Goal: Transaction & Acquisition: Book appointment/travel/reservation

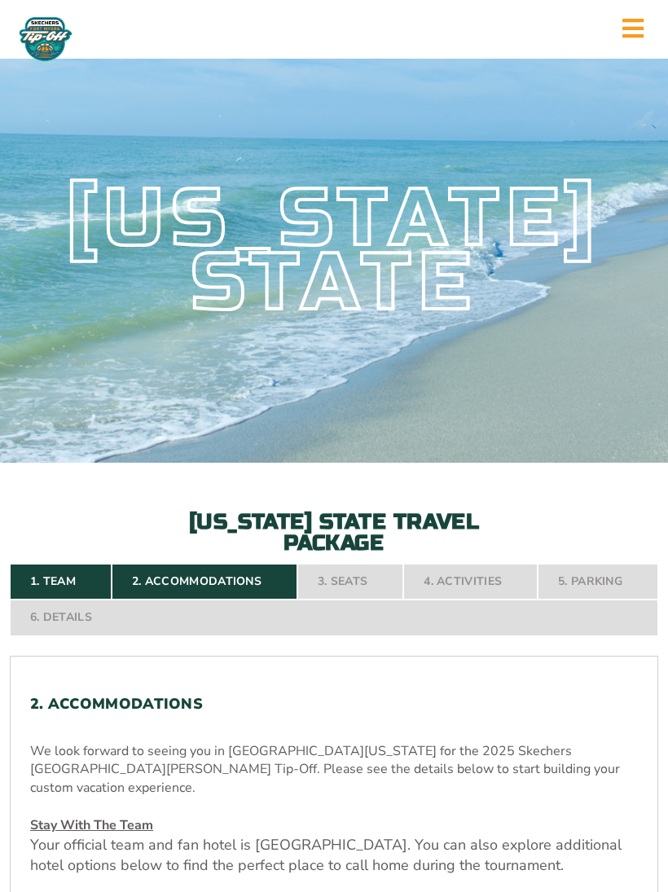
click at [356, 606] on nav "1. Team 2. Accommodations 3. Seats 4. Activities 5. Parking 6. Details" at bounding box center [334, 600] width 648 height 72
click at [210, 599] on nav "1. Team 2. Accommodations 3. Seats 4. Activities 5. Parking 6. Details" at bounding box center [334, 600] width 648 height 72
click at [64, 589] on link "1. Team" at bounding box center [61, 582] width 102 height 36
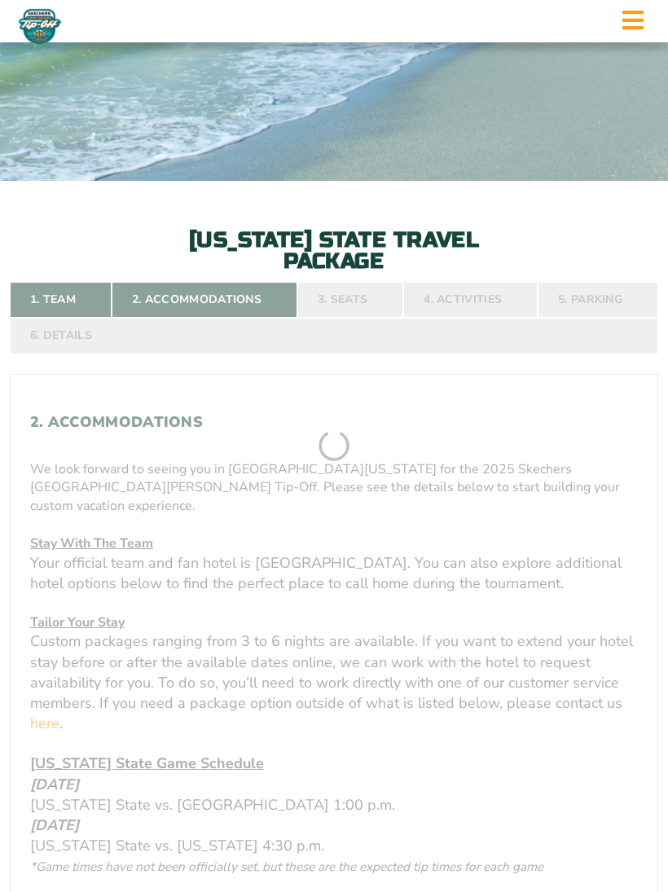
scroll to position [413, 0]
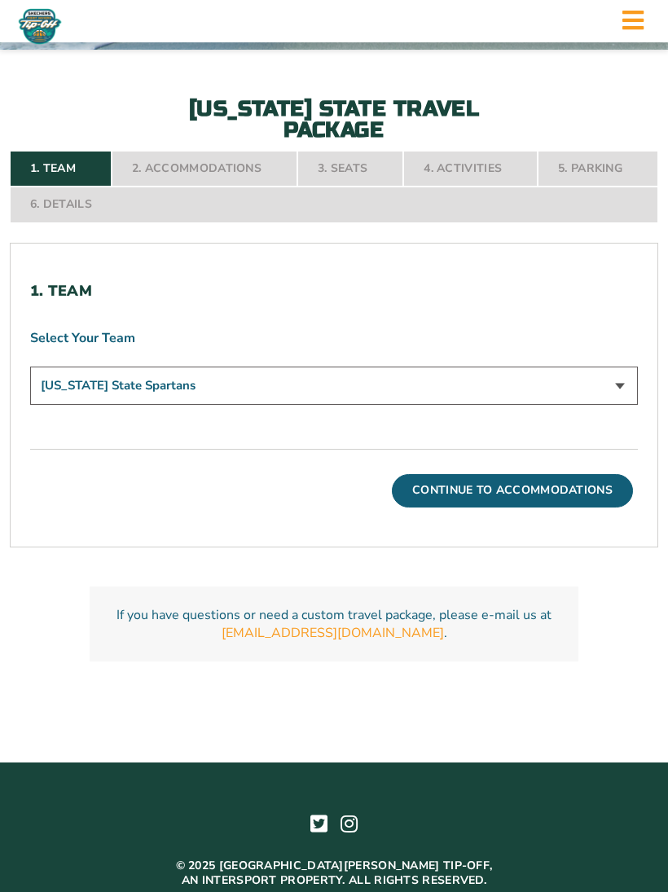
click at [625, 405] on select "[US_STATE] State Spartans" at bounding box center [334, 386] width 608 height 38
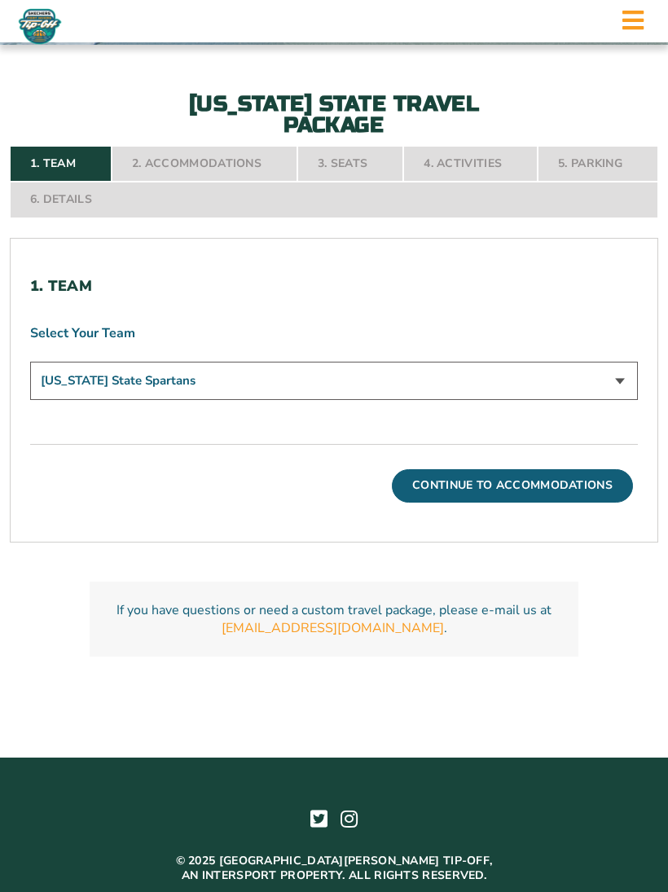
click at [535, 497] on button "Continue To Accommodations" at bounding box center [512, 485] width 241 height 33
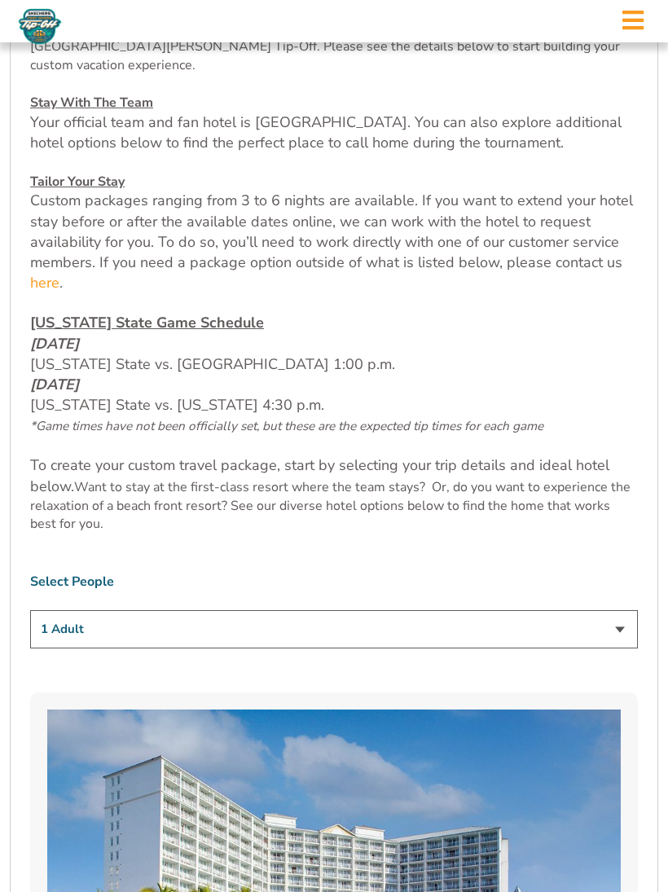
scroll to position [713, 0]
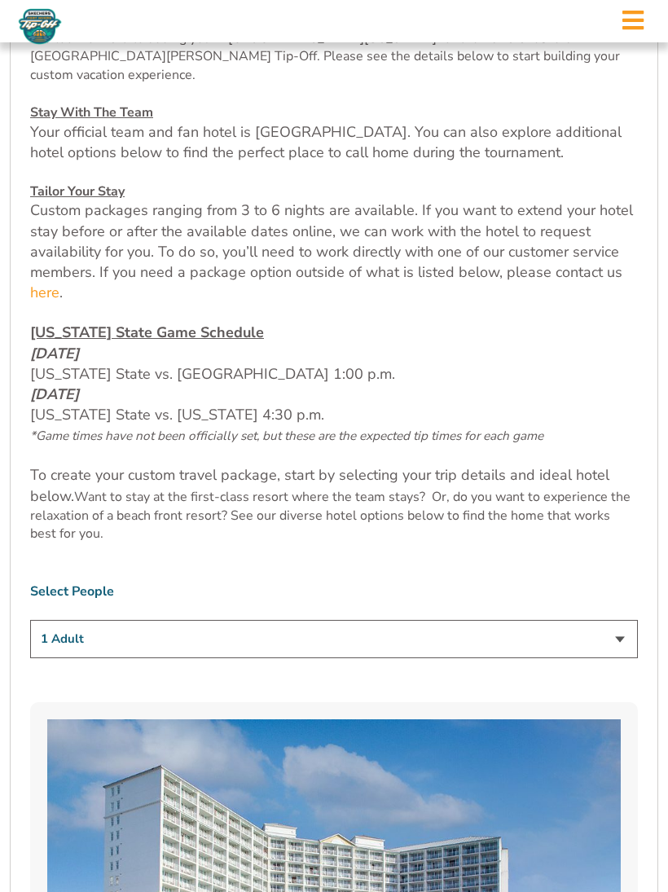
click at [72, 107] on u "Stay With The Team" at bounding box center [91, 112] width 123 height 18
click at [81, 103] on u "Stay With The Team" at bounding box center [91, 112] width 123 height 18
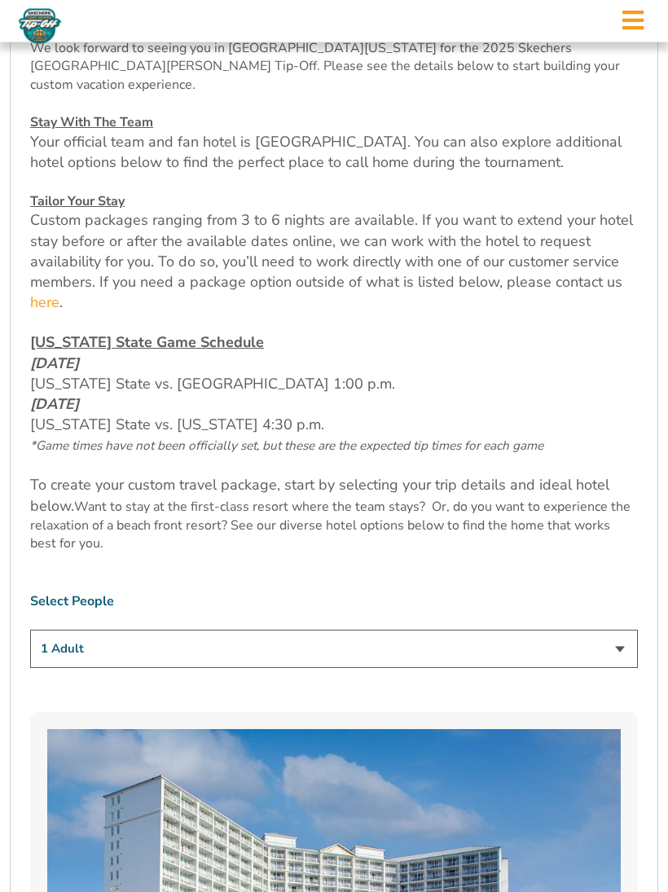
scroll to position [691, 0]
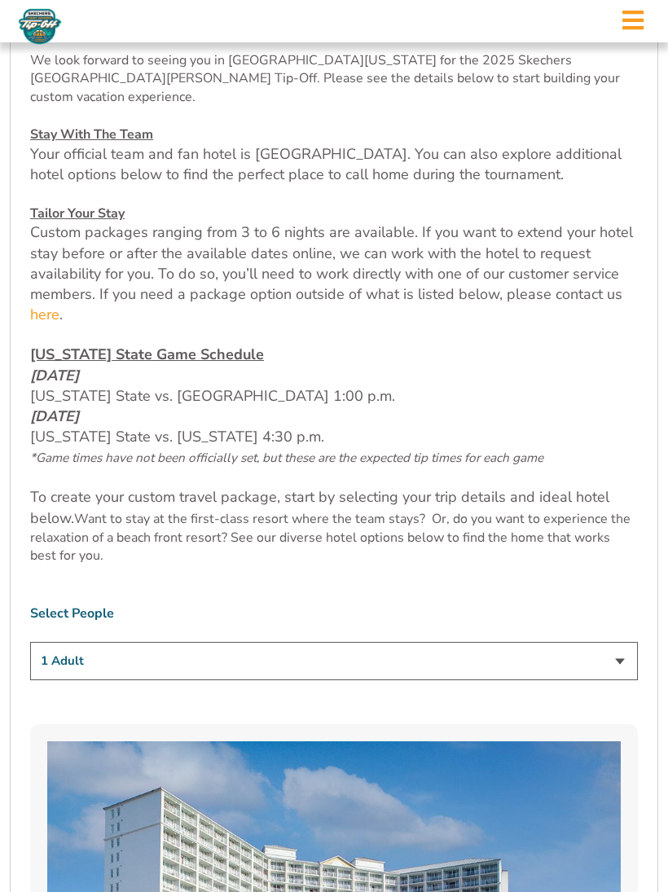
click at [102, 161] on span "Your official team and fan hotel is [GEOGRAPHIC_DATA]. You can also explore add…" at bounding box center [325, 164] width 591 height 40
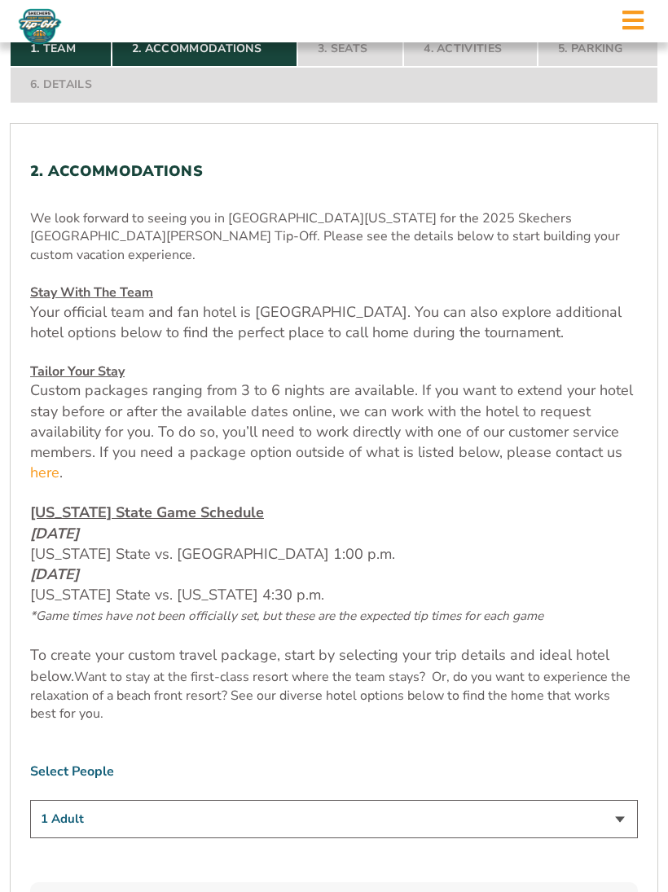
scroll to position [522, 0]
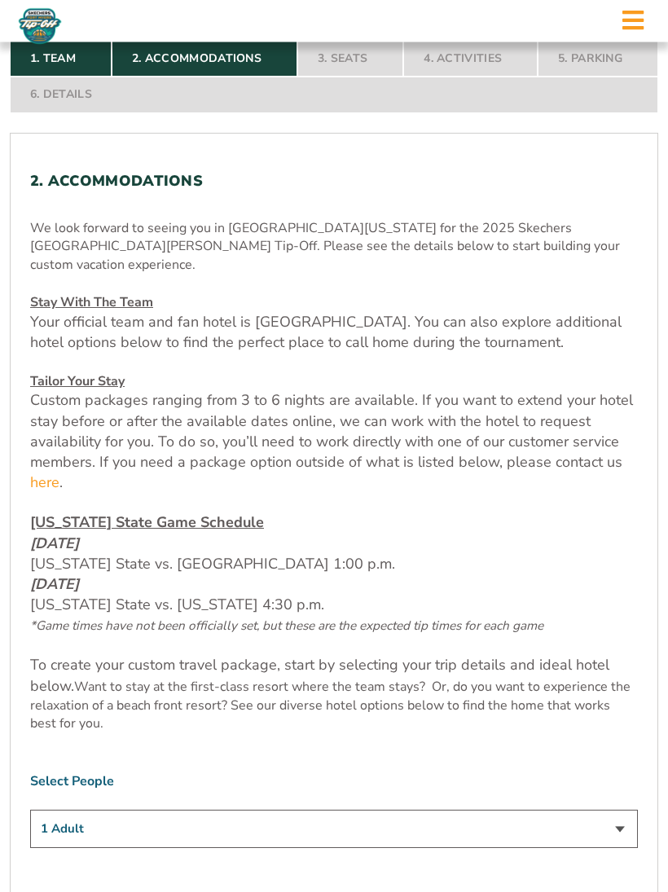
click at [184, 68] on nav "1. Team 2. Accommodations 3. Seats 4. Activities 5. Parking 6. Details" at bounding box center [334, 78] width 648 height 72
click at [90, 188] on h2 "2. Accommodations" at bounding box center [334, 182] width 608 height 18
click at [88, 283] on div "We look forward to seeing you in Southwest Florida for the 2025 Skechers Fort M…" at bounding box center [334, 477] width 608 height 514
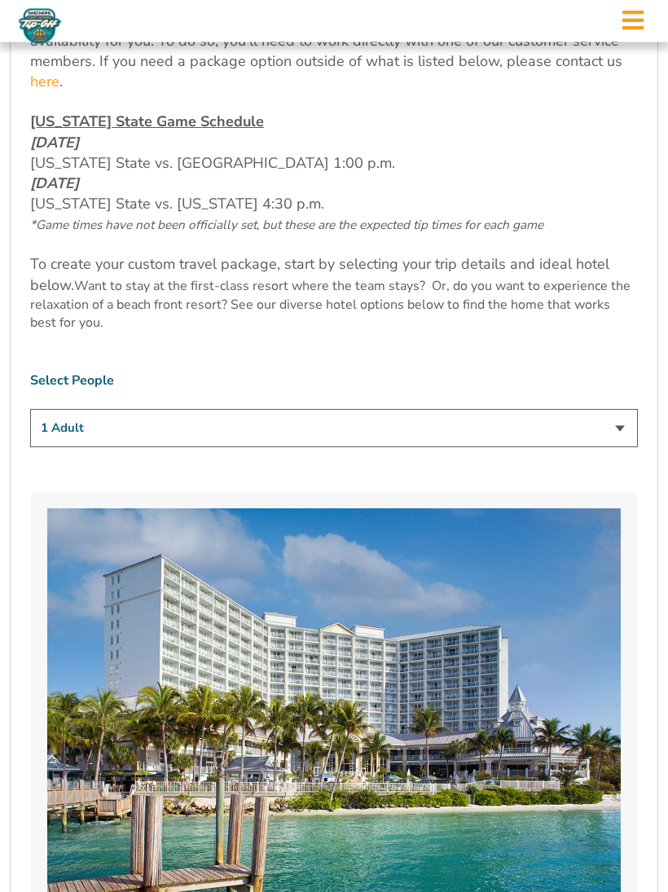
scroll to position [926, 0]
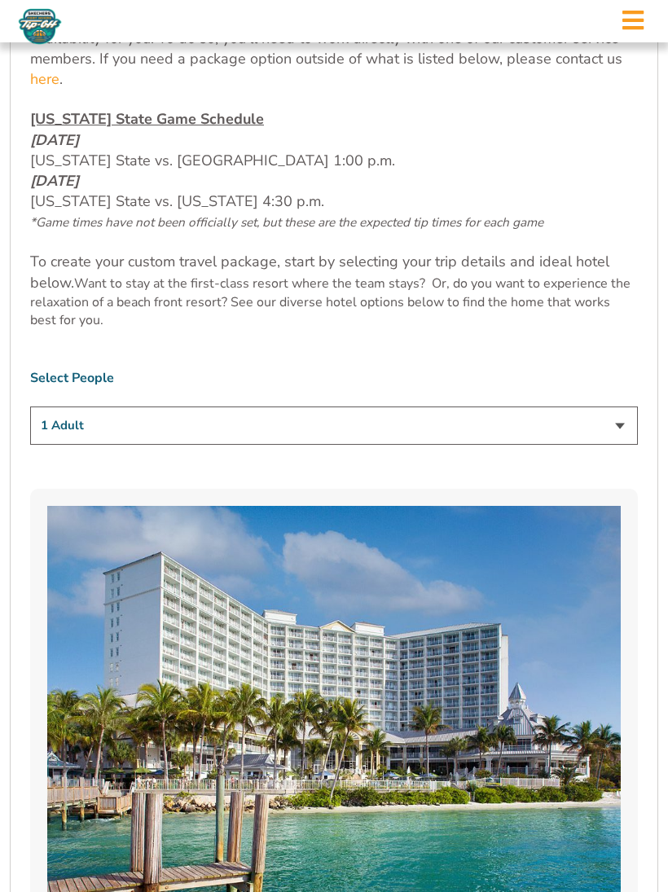
click at [623, 436] on select "1 Adult 2 Adults 3 Adults 4 Adults 2 Adults + 1 Child 2 Adults + 2 Children 2 A…" at bounding box center [334, 425] width 608 height 38
select select "2 Adults"
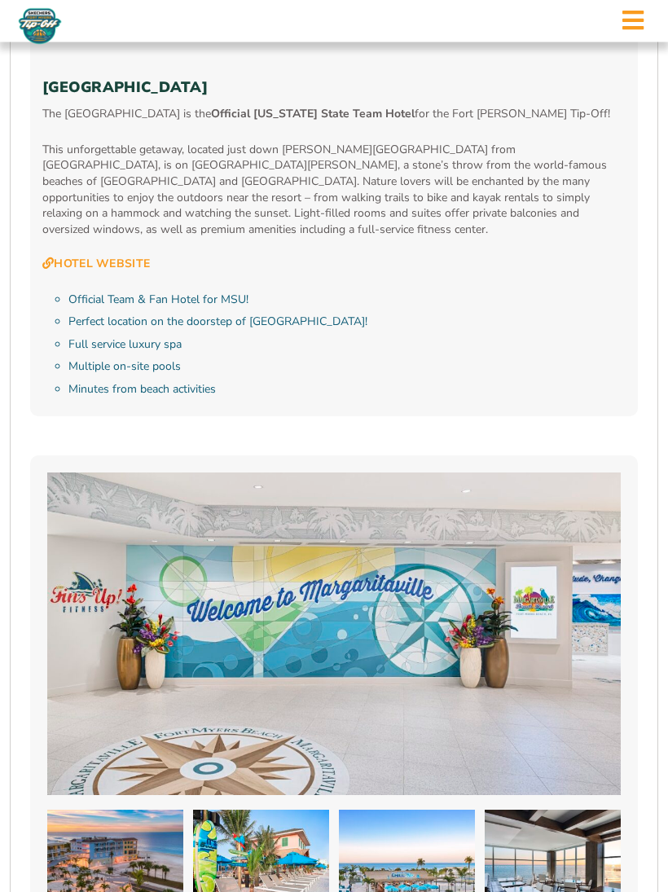
scroll to position [1945, 0]
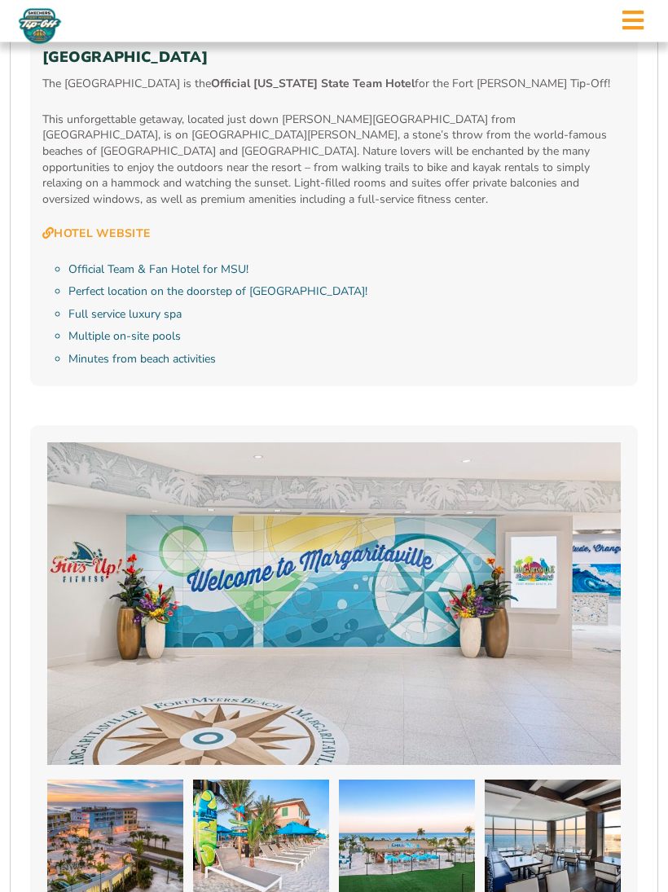
click at [83, 227] on link "Hotel Website" at bounding box center [96, 234] width 108 height 15
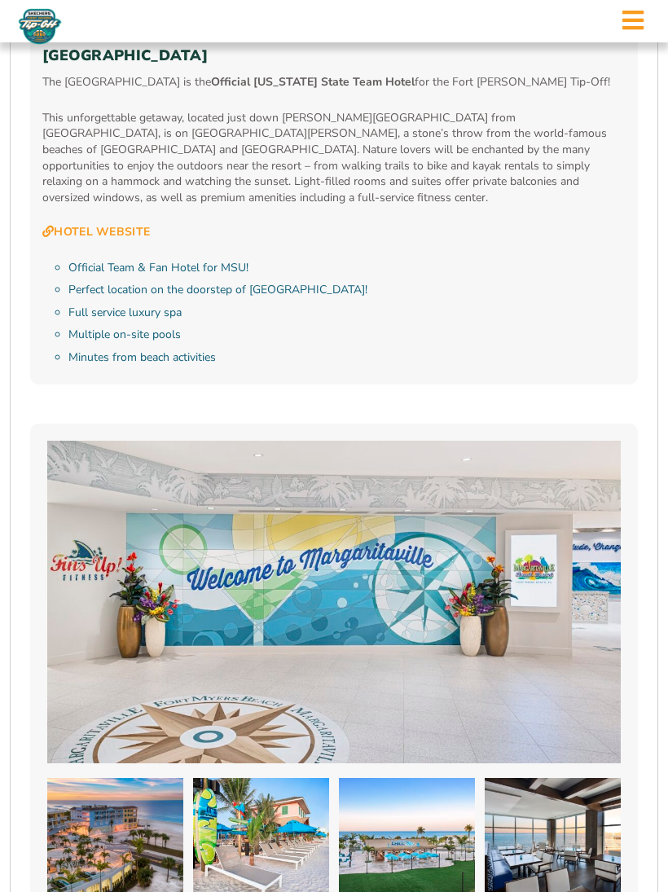
click at [110, 260] on li "Official Team & Fan Hotel for MSU!" at bounding box center [346, 268] width 557 height 16
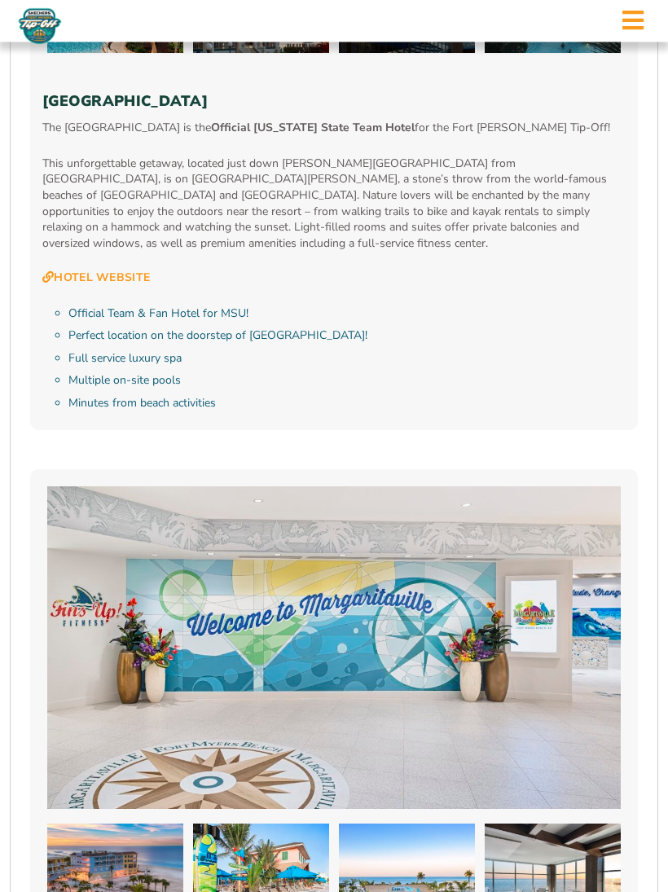
scroll to position [1883, 0]
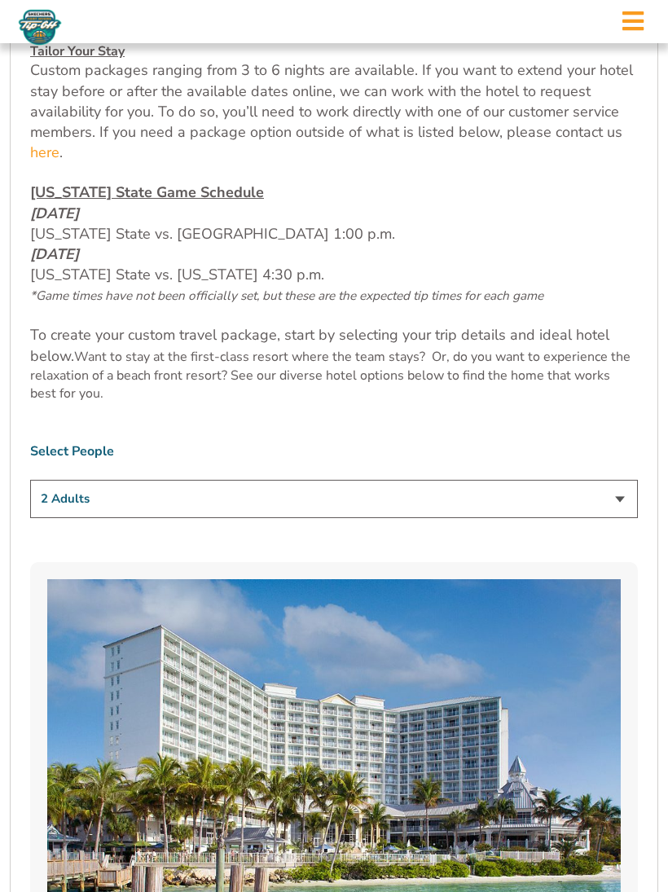
click at [614, 517] on select "1 Adult 2 Adults 3 Adults 4 Adults 2 Adults + 1 Child 2 Adults + 2 Children 2 A…" at bounding box center [334, 498] width 608 height 38
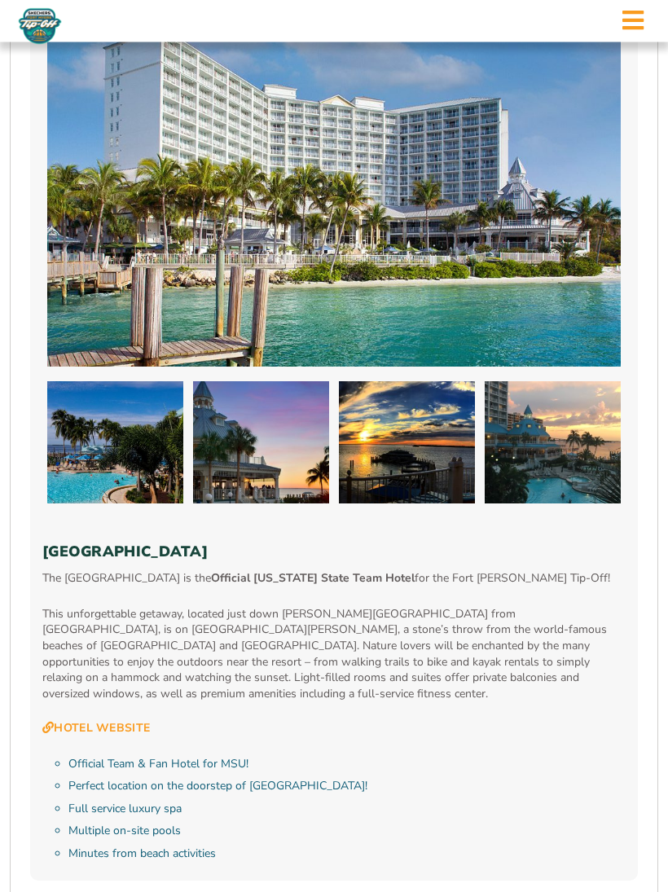
scroll to position [1443, 0]
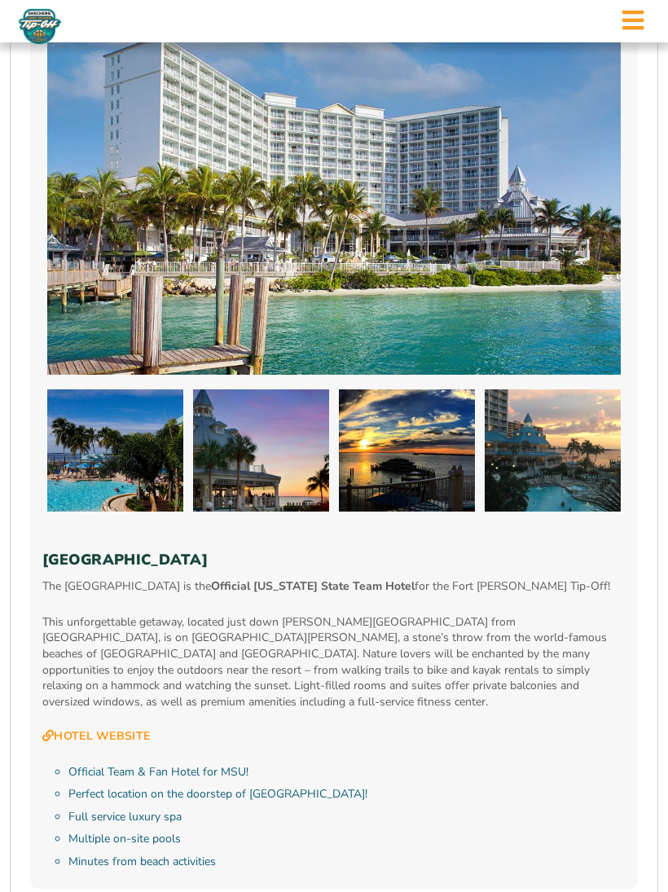
click at [160, 174] on img at bounding box center [333, 182] width 573 height 386
click at [631, 18] on icon at bounding box center [632, 20] width 21 height 24
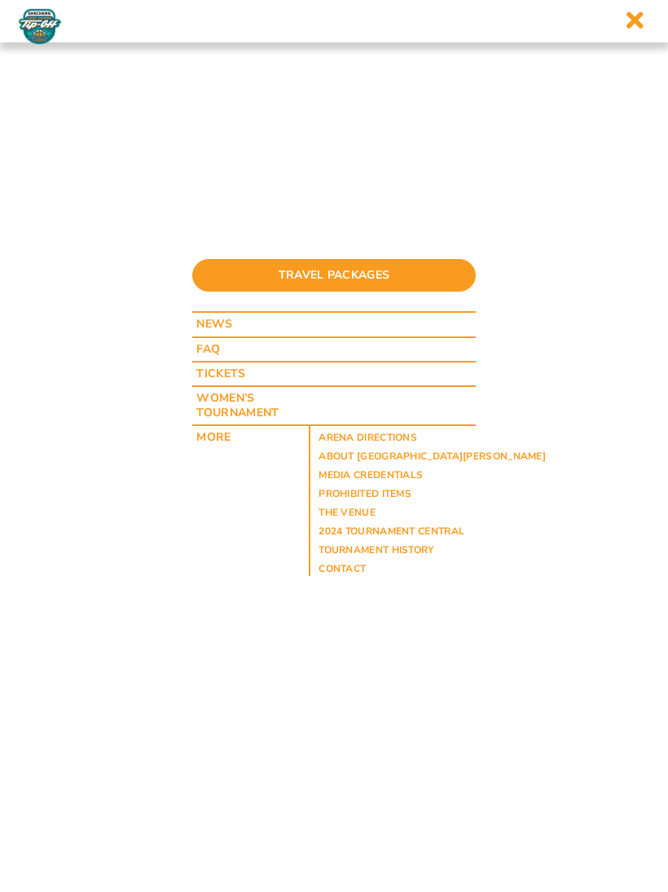
click at [641, 20] on icon at bounding box center [634, 20] width 19 height 24
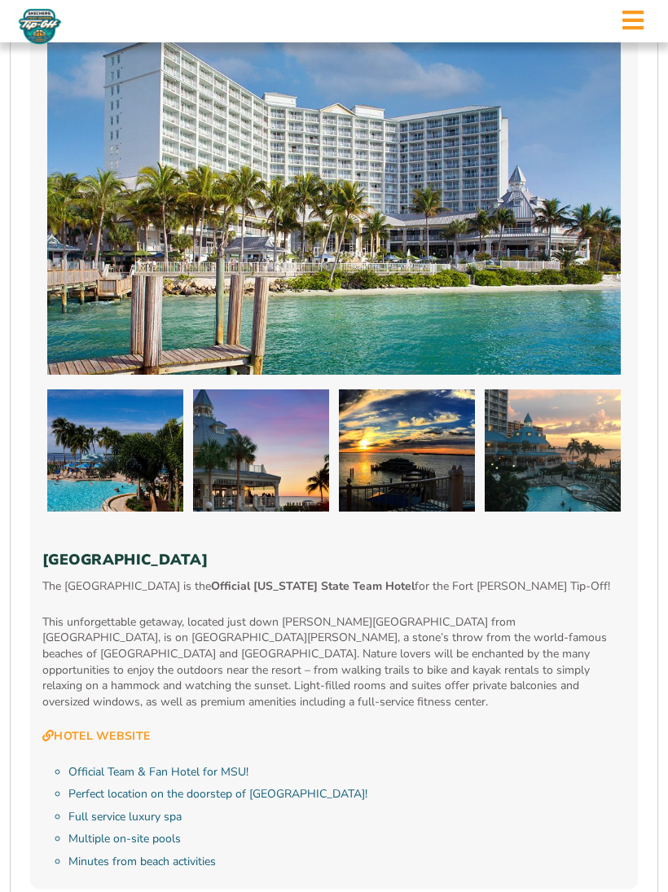
click at [323, 229] on img at bounding box center [333, 182] width 573 height 386
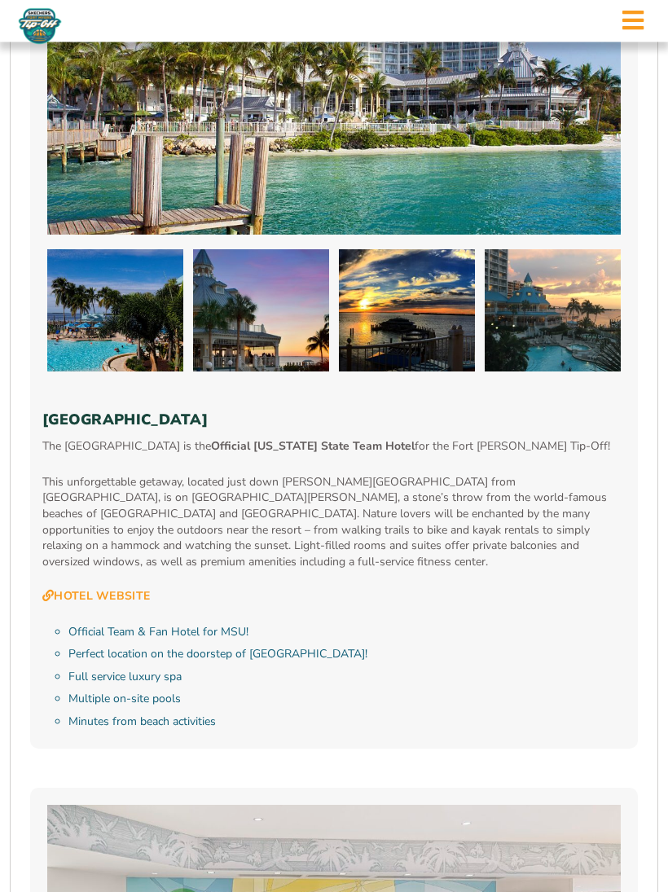
scroll to position [1582, 0]
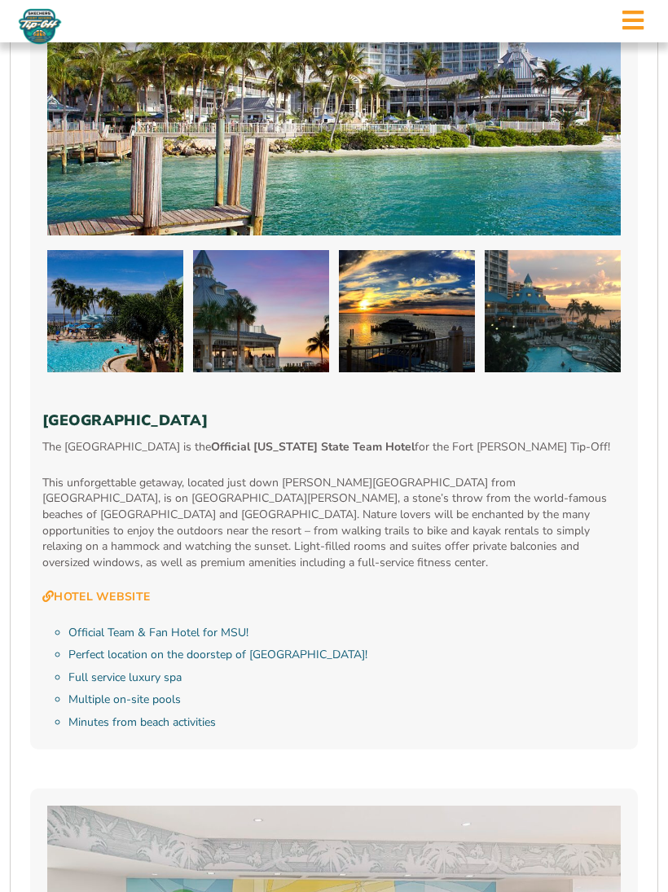
click at [118, 590] on link "Hotel Website" at bounding box center [96, 597] width 108 height 15
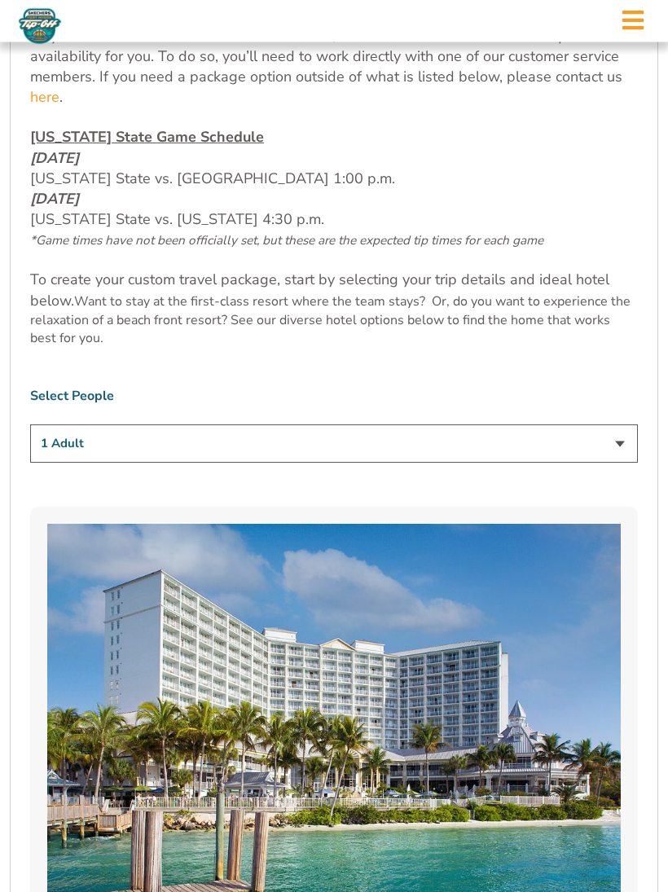
scroll to position [908, 0]
click at [620, 463] on select "1 Adult 2 Adults 3 Adults 4 Adults 2 Adults + 1 Child 2 Adults + 2 Children 2 A…" at bounding box center [334, 443] width 608 height 38
select select "2 Adults"
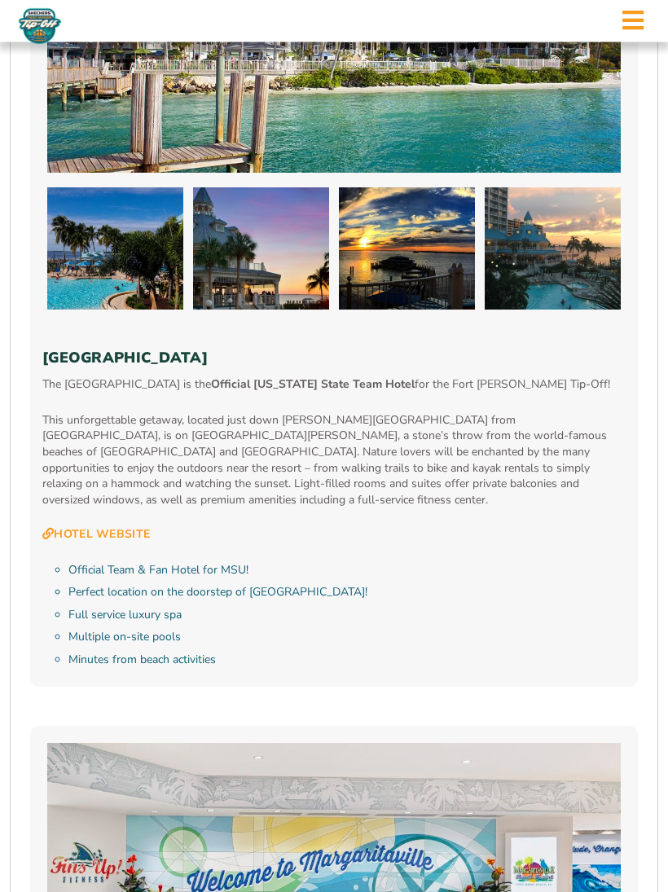
scroll to position [1688, 0]
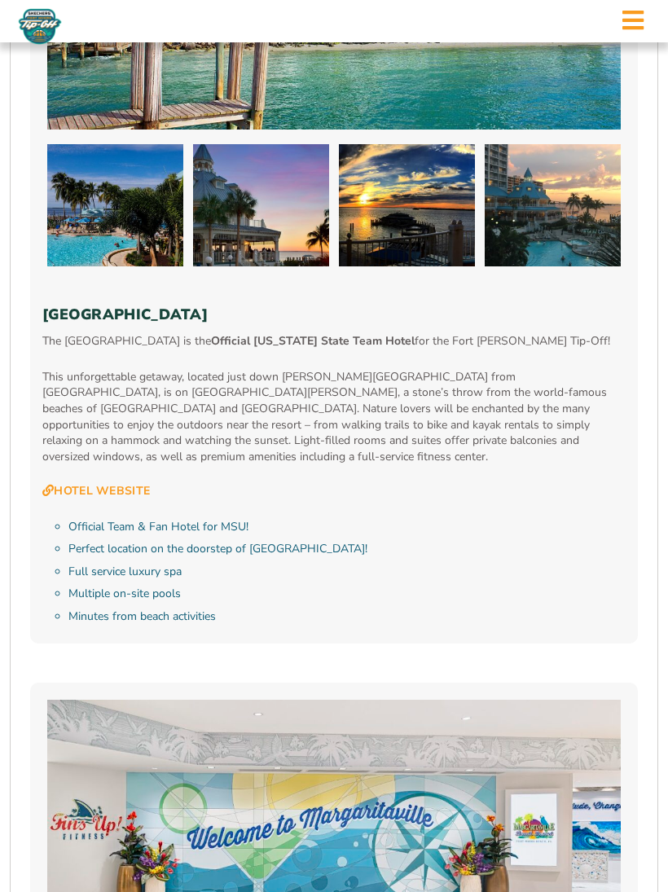
click at [71, 307] on div "[GEOGRAPHIC_DATA] The [GEOGRAPHIC_DATA] is the Official [US_STATE] State Team H…" at bounding box center [334, 184] width 608 height 917
click at [86, 300] on div "[GEOGRAPHIC_DATA] The [GEOGRAPHIC_DATA] is the Official [US_STATE] State Team H…" at bounding box center [334, 184] width 608 height 917
click at [185, 519] on li "Official Team & Fan Hotel for MSU!" at bounding box center [346, 527] width 557 height 16
click at [200, 542] on li "Perfect location on the doorstep of [GEOGRAPHIC_DATA]!" at bounding box center [346, 549] width 557 height 16
click at [193, 573] on ul "Official Team & Fan Hotel for MSU! Perfect location on the doorstep of [GEOGRAP…" at bounding box center [342, 572] width 567 height 106
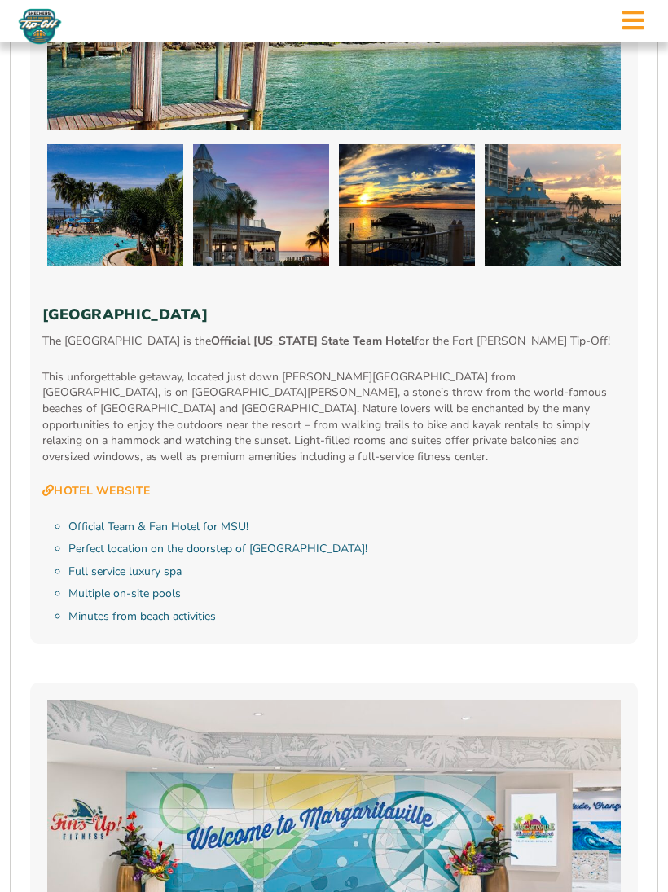
click at [176, 608] on li "Minutes from beach activities" at bounding box center [346, 616] width 557 height 16
click at [156, 620] on div "Official Team & Fan Hotel for MSU! Perfect location on the doorstep of [GEOGRAP…" at bounding box center [333, 575] width 583 height 112
click at [144, 619] on div "Official Team & Fan Hotel for MSU! Perfect location on the doorstep of [GEOGRAP…" at bounding box center [333, 575] width 583 height 112
click at [467, 564] on li "Full service luxury spa" at bounding box center [346, 572] width 557 height 16
click at [449, 435] on p "This unforgettable getaway, located just down [PERSON_NAME][GEOGRAPHIC_DATA] fr…" at bounding box center [333, 417] width 583 height 96
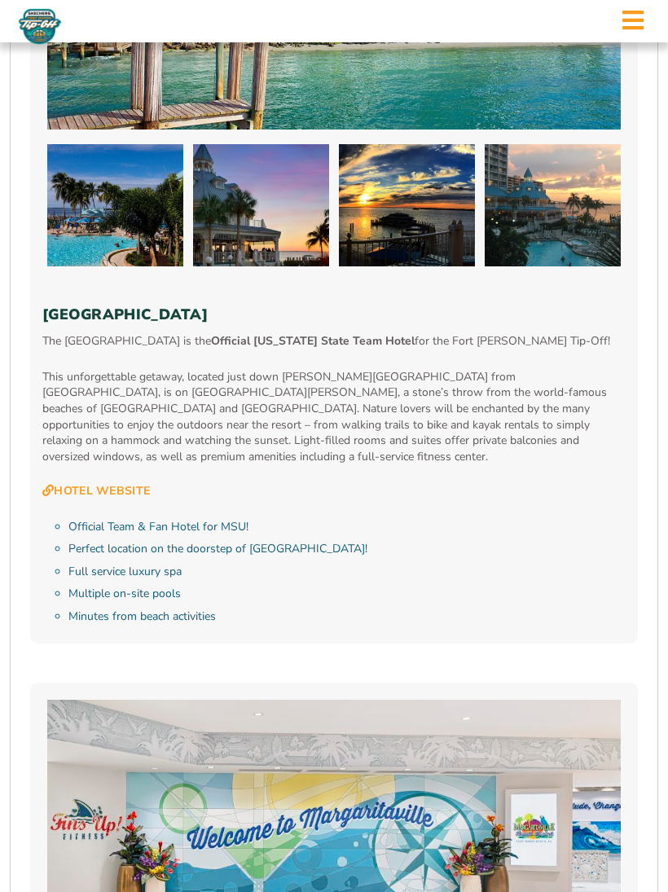
copy h3 "[GEOGRAPHIC_DATA]"
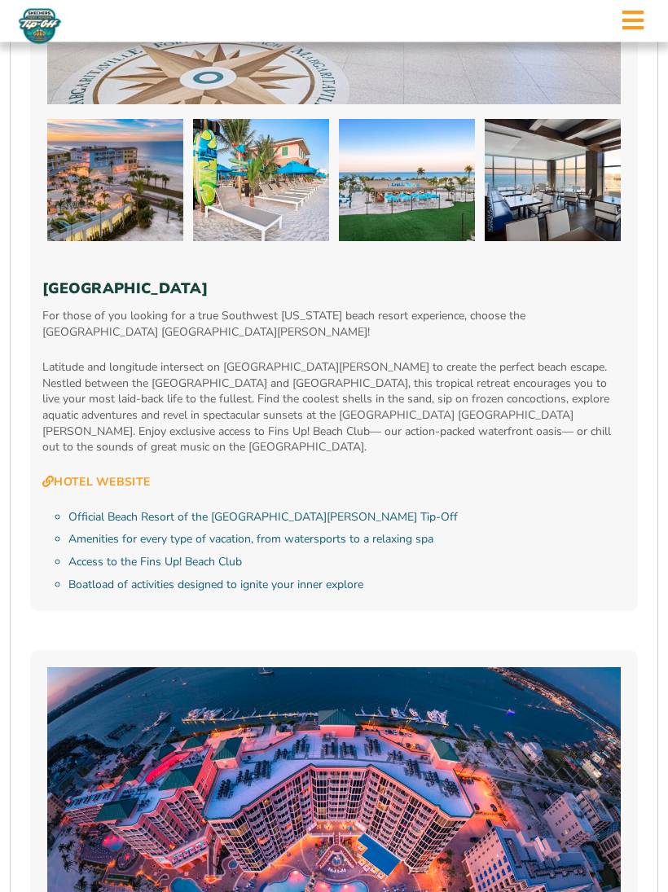
scroll to position [2606, 0]
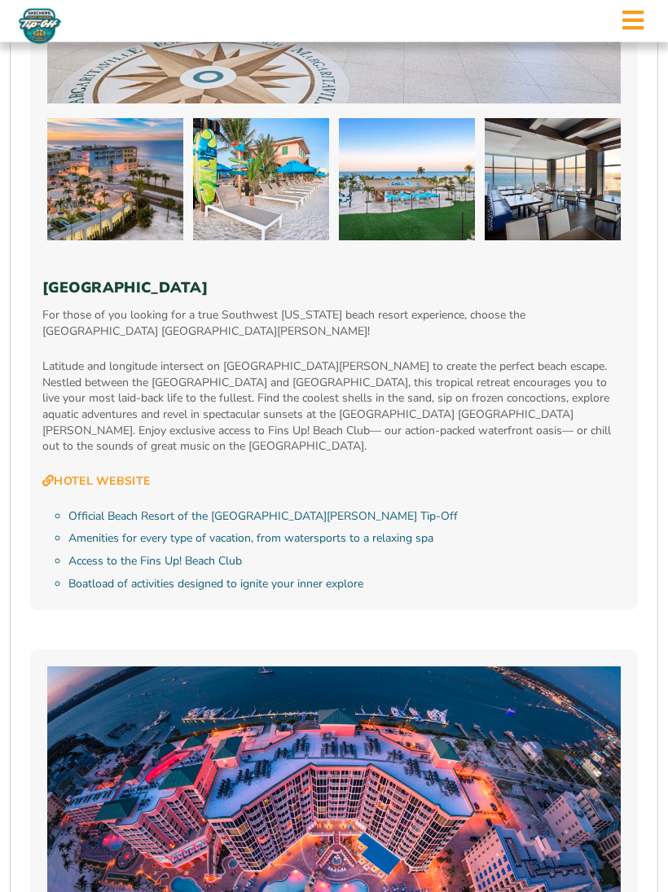
click at [305, 24] on nav at bounding box center [334, 21] width 668 height 42
click at [326, 6] on nav at bounding box center [334, 21] width 668 height 42
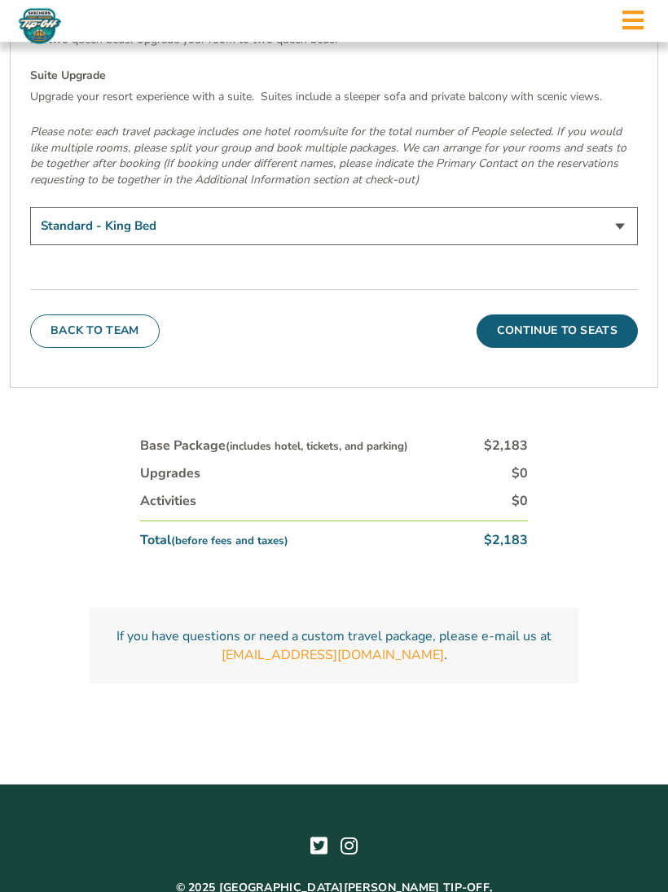
scroll to position [5631, 0]
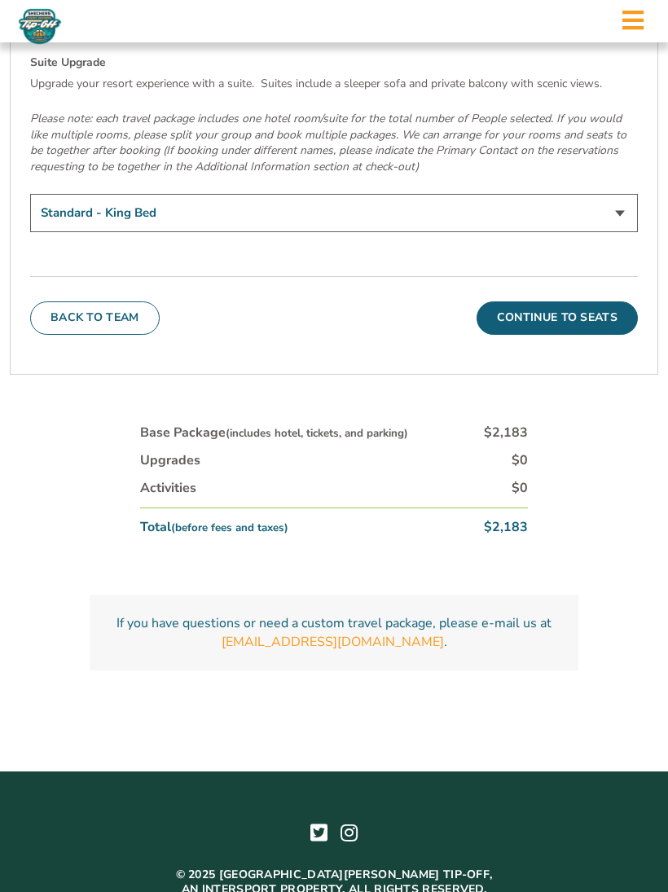
click at [575, 301] on button "Continue To Seats" at bounding box center [556, 317] width 161 height 33
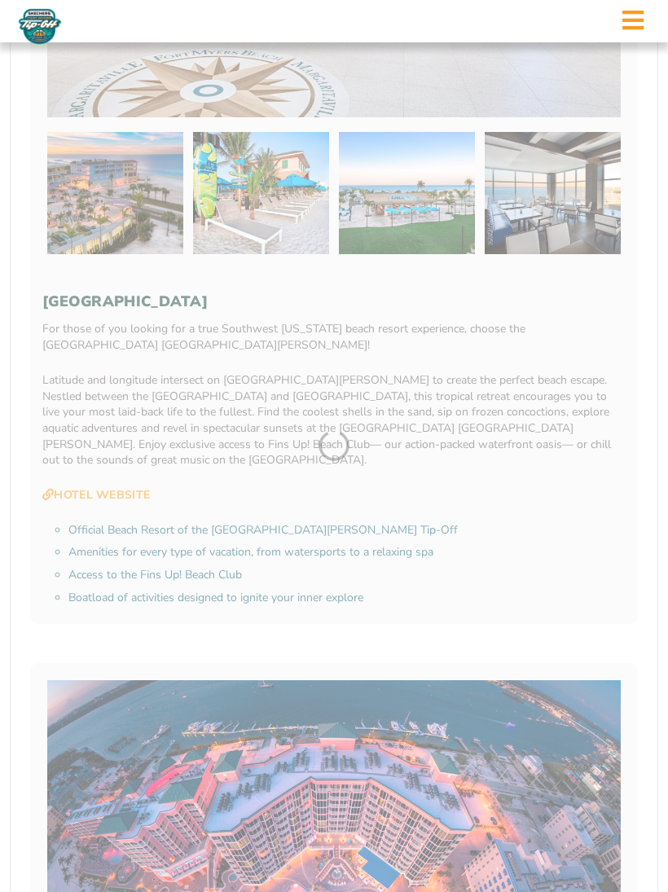
scroll to position [413, 0]
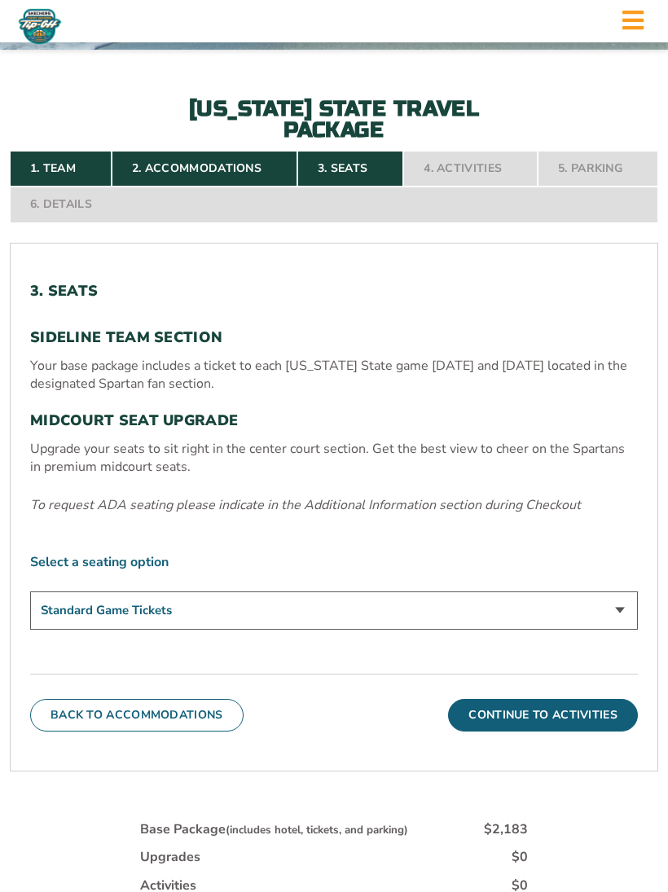
click at [568, 724] on button "Continue To Activities" at bounding box center [543, 715] width 190 height 33
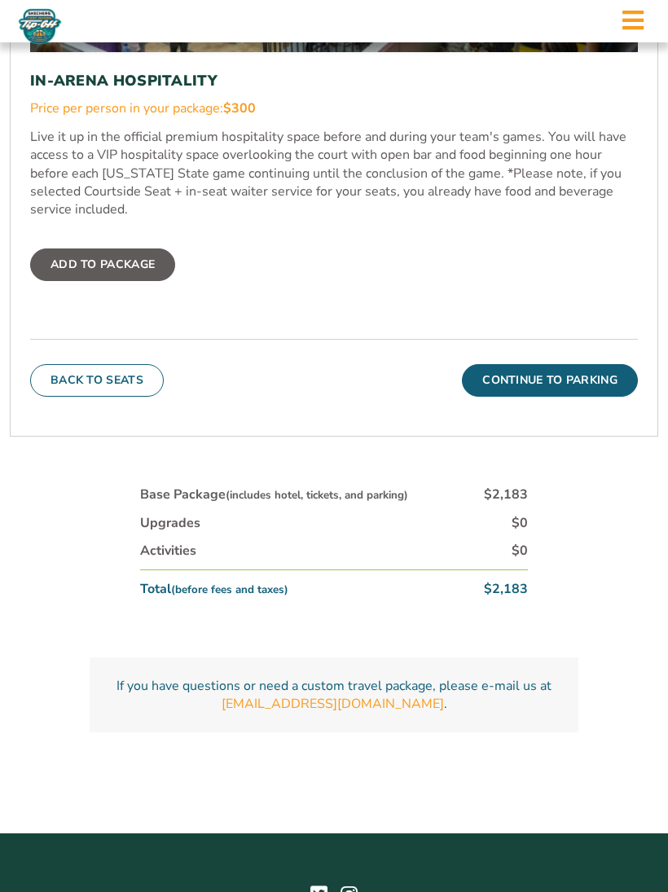
scroll to position [1101, 0]
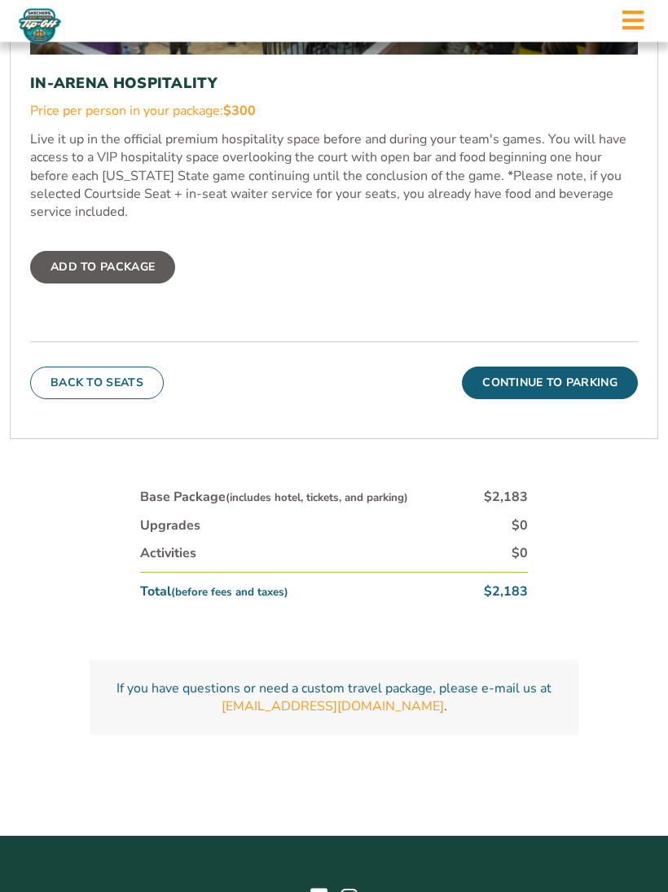
click at [580, 384] on button "Continue To Parking" at bounding box center [550, 383] width 176 height 33
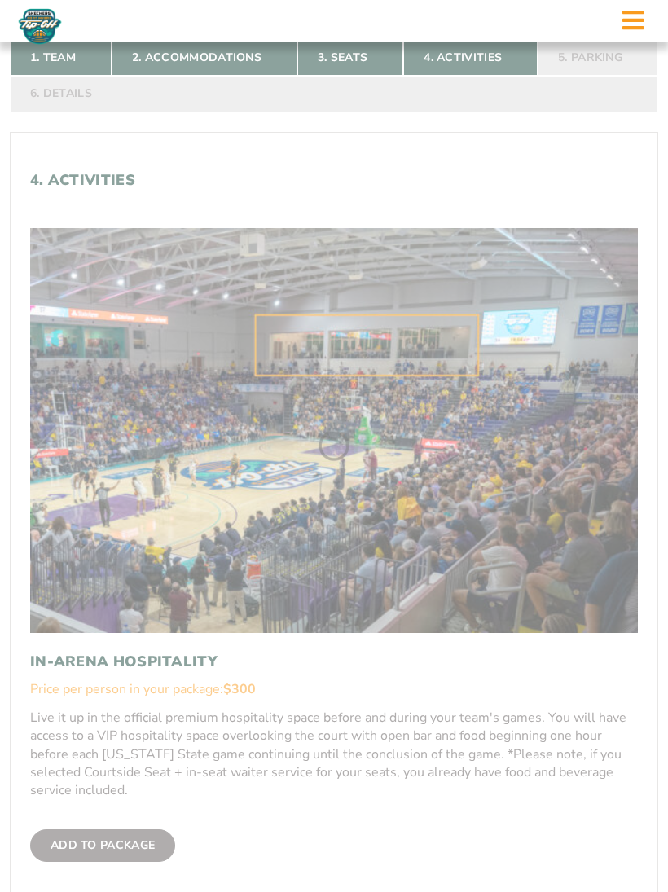
scroll to position [413, 0]
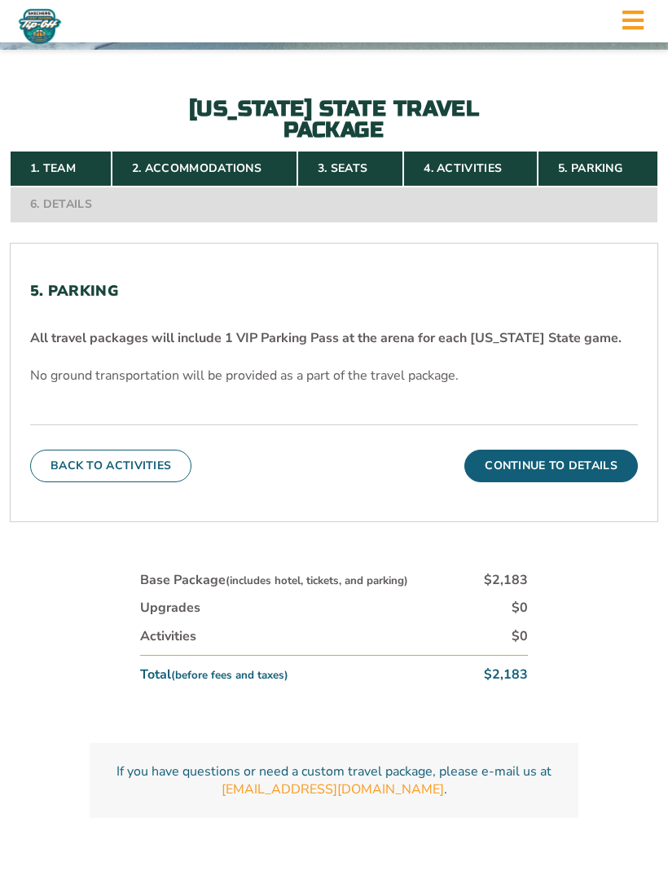
click at [590, 481] on button "Continue To Details" at bounding box center [550, 466] width 173 height 33
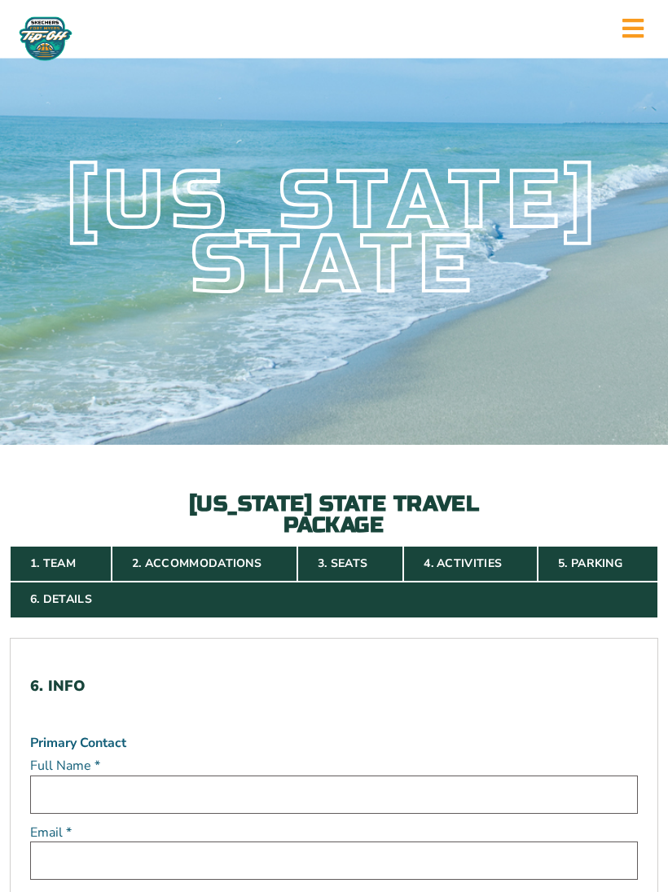
scroll to position [0, 0]
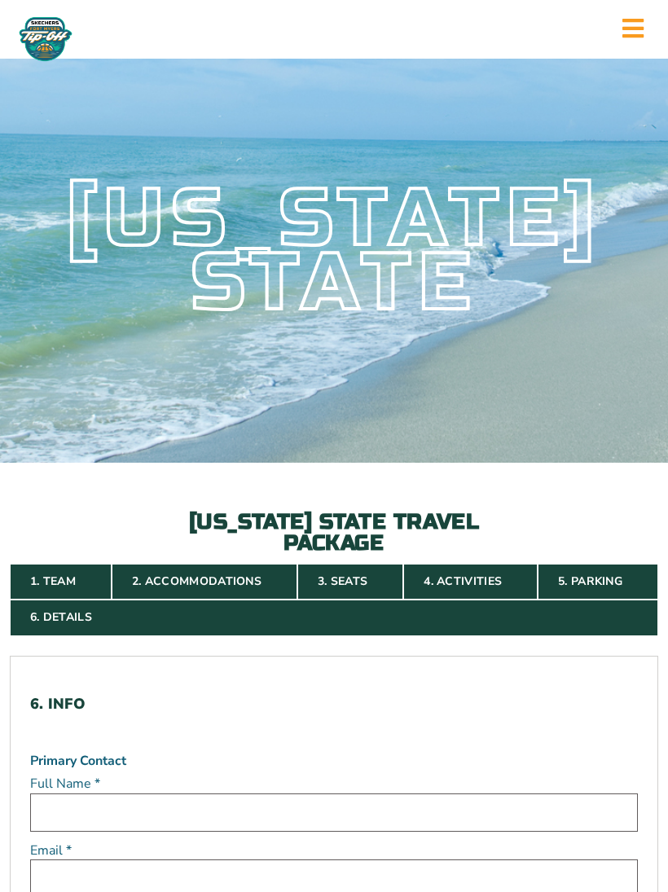
click at [357, 599] on link "3. Seats" at bounding box center [350, 582] width 106 height 36
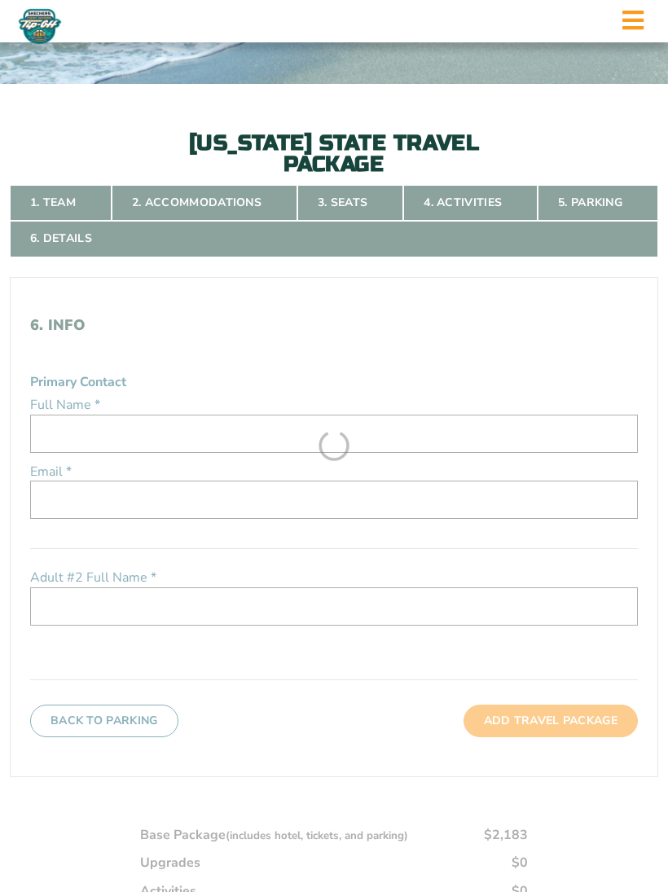
scroll to position [413, 0]
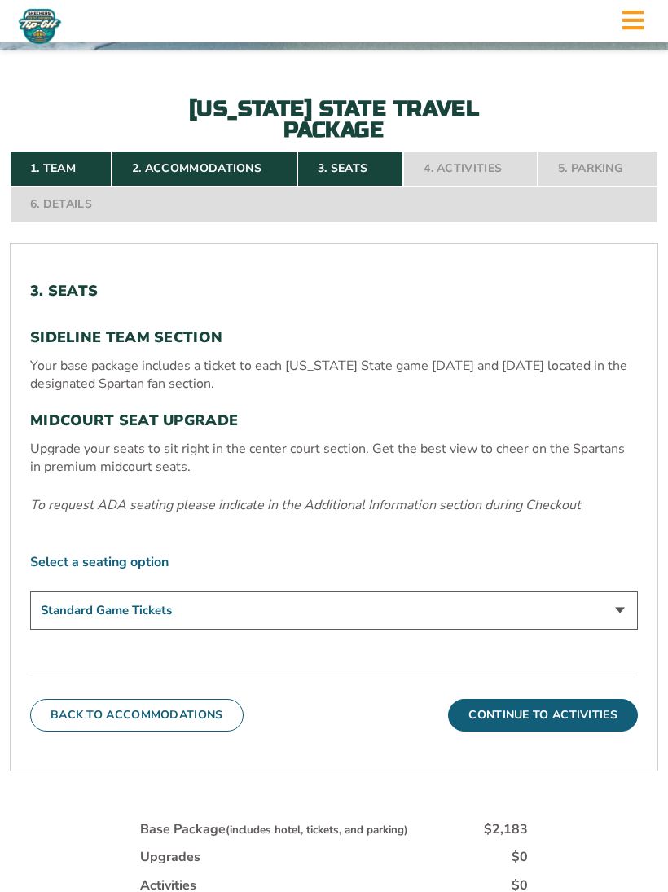
click at [187, 430] on h3 "MIDCOURT SEAT UPGRADE" at bounding box center [334, 421] width 608 height 18
click at [621, 625] on select "Standard Game Tickets Midcourt Seat Upgrade (+$140 per person)" at bounding box center [334, 610] width 608 height 38
